Goal: Information Seeking & Learning: Learn about a topic

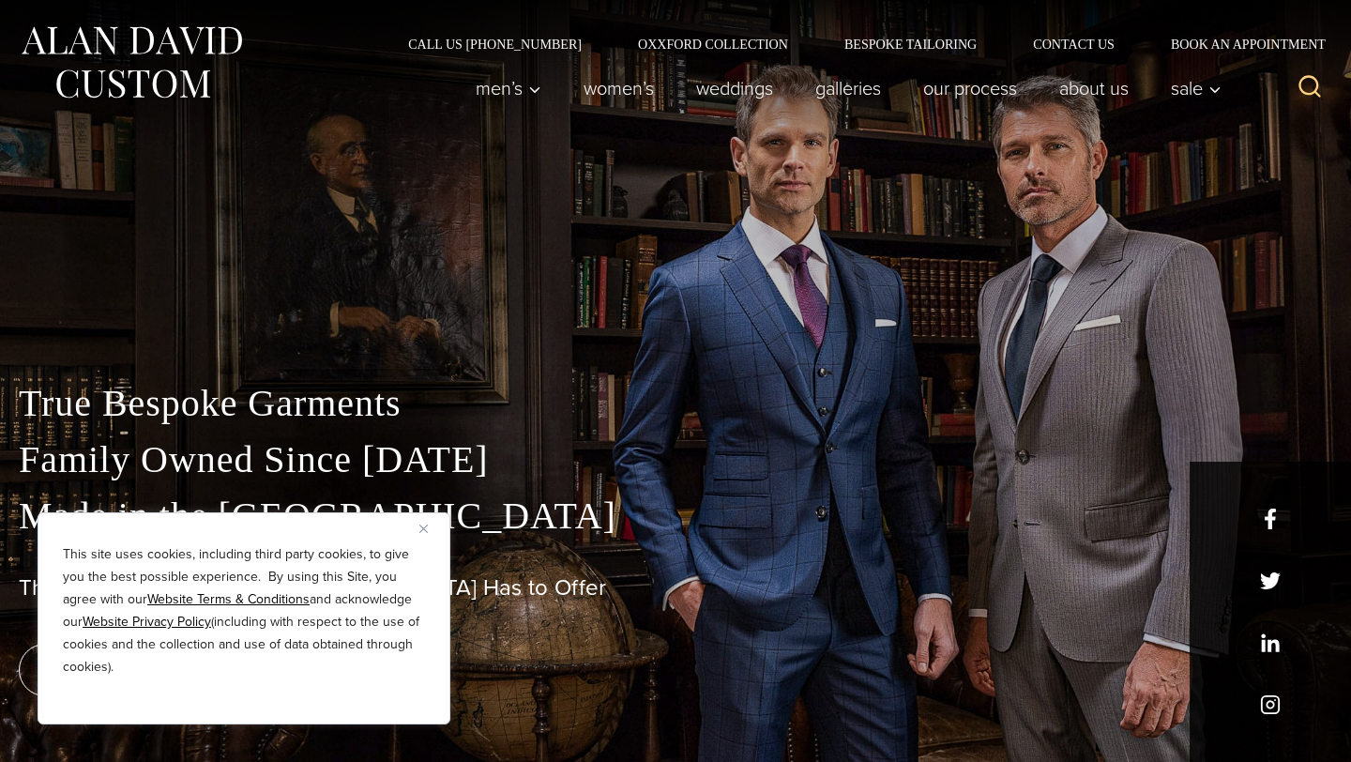
click at [419, 519] on div "This site uses cookies, including third party cookies, to give you the best pos…" at bounding box center [244, 618] width 413 height 212
click at [419, 522] on div "This site uses cookies, including third party cookies, to give you the best pos…" at bounding box center [244, 618] width 413 height 212
click at [597, 86] on link "Women’s" at bounding box center [619, 88] width 113 height 38
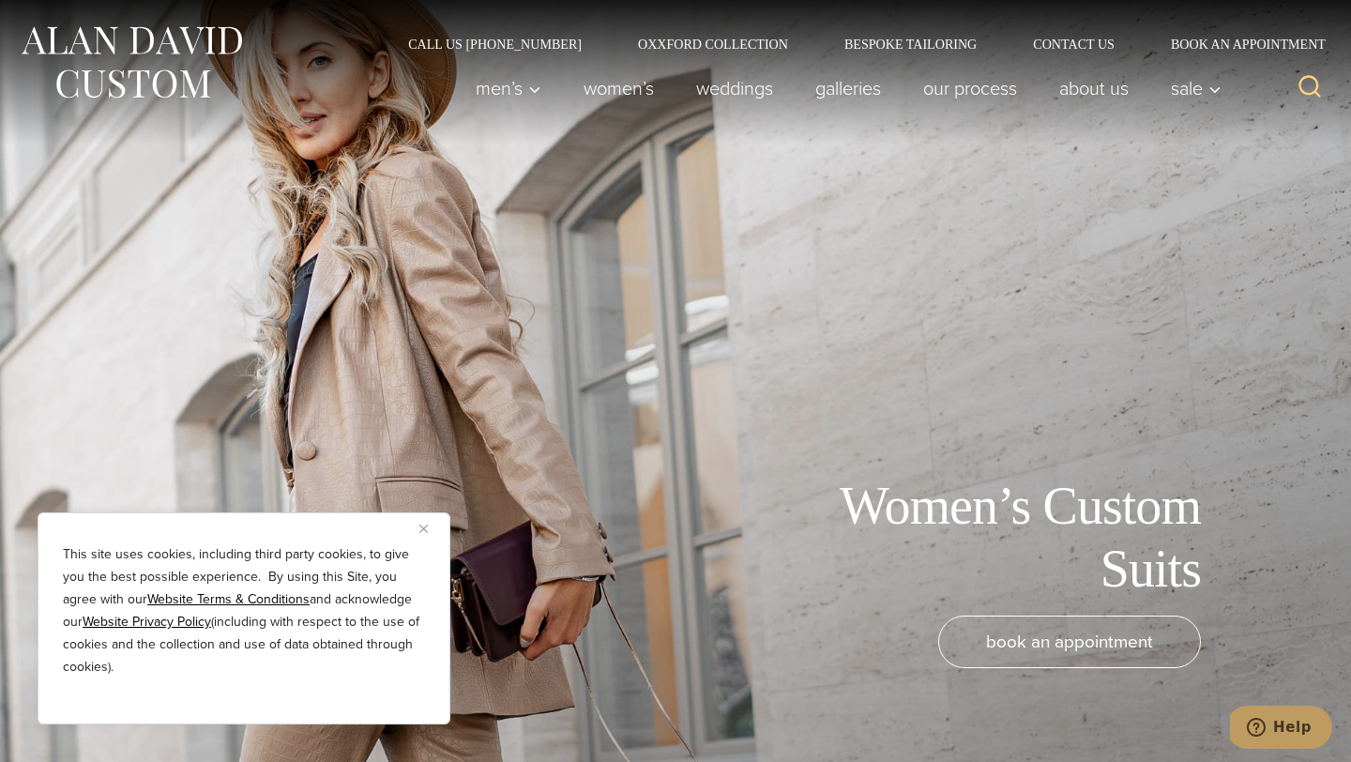
click at [424, 524] on img "Close" at bounding box center [423, 528] width 8 height 8
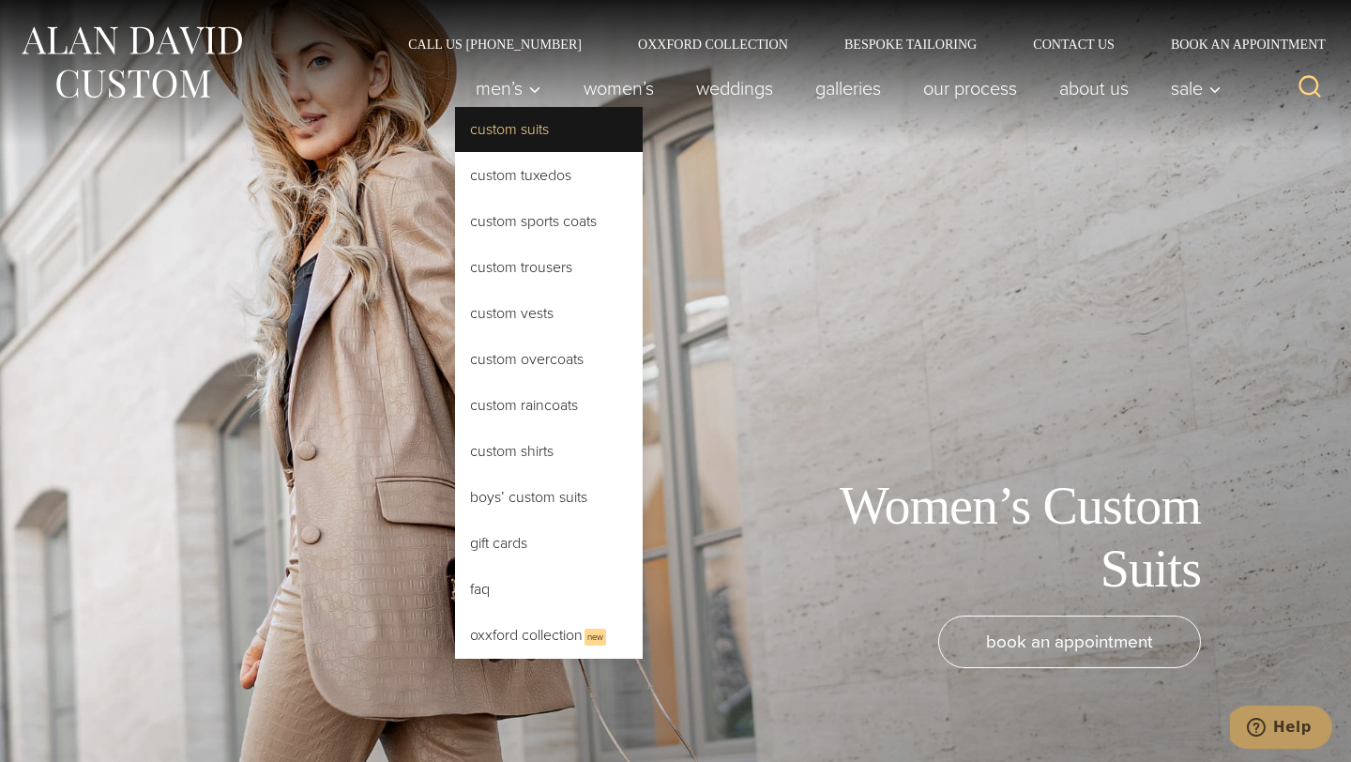
click at [507, 123] on link "Custom Suits" at bounding box center [549, 129] width 188 height 45
